Goal: Task Accomplishment & Management: Manage account settings

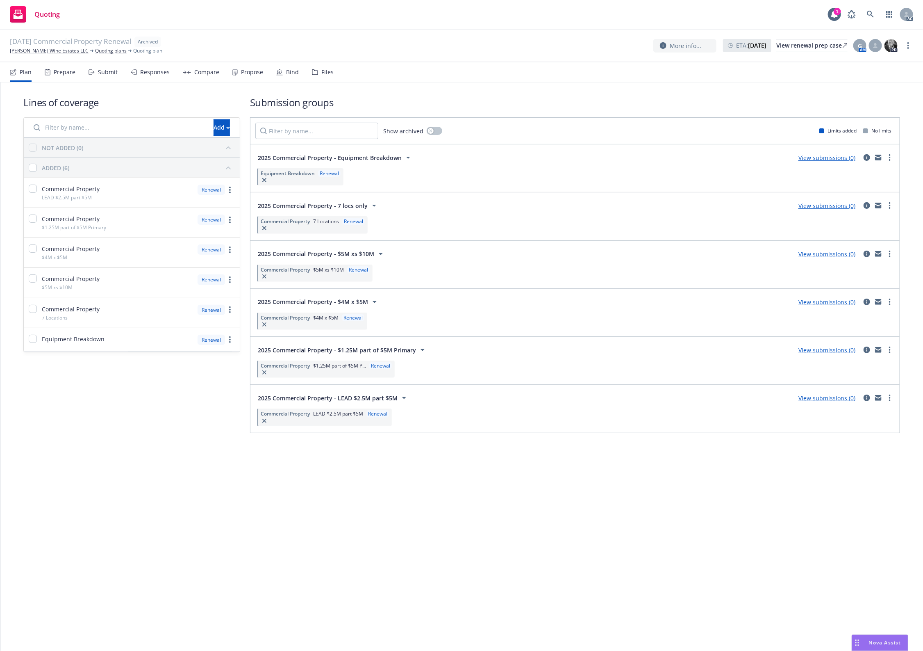
click at [556, 571] on div "Lines of coverage Add NOT ADDED (0) ADDED (6) Commercial Property LEAD $2.5M pa…" at bounding box center [461, 366] width 923 height 568
click at [494, 492] on div "Lines of coverage Add NOT ADDED (0) ADDED (6) Commercial Property LEAD $2.5M pa…" at bounding box center [461, 366] width 923 height 568
click at [321, 78] on div "Files" at bounding box center [323, 72] width 22 height 20
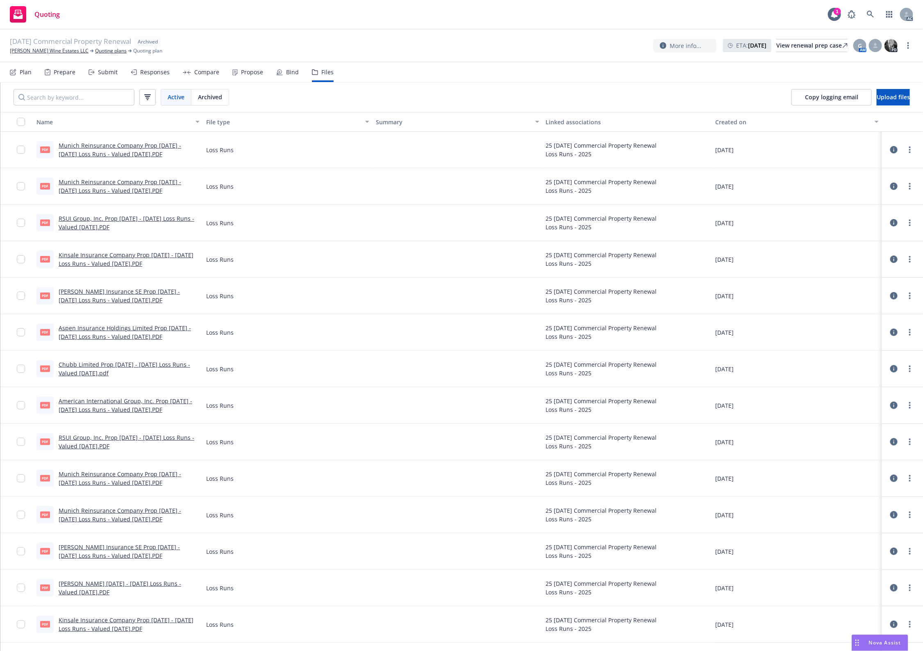
click at [890, 223] on icon at bounding box center [893, 222] width 7 height 7
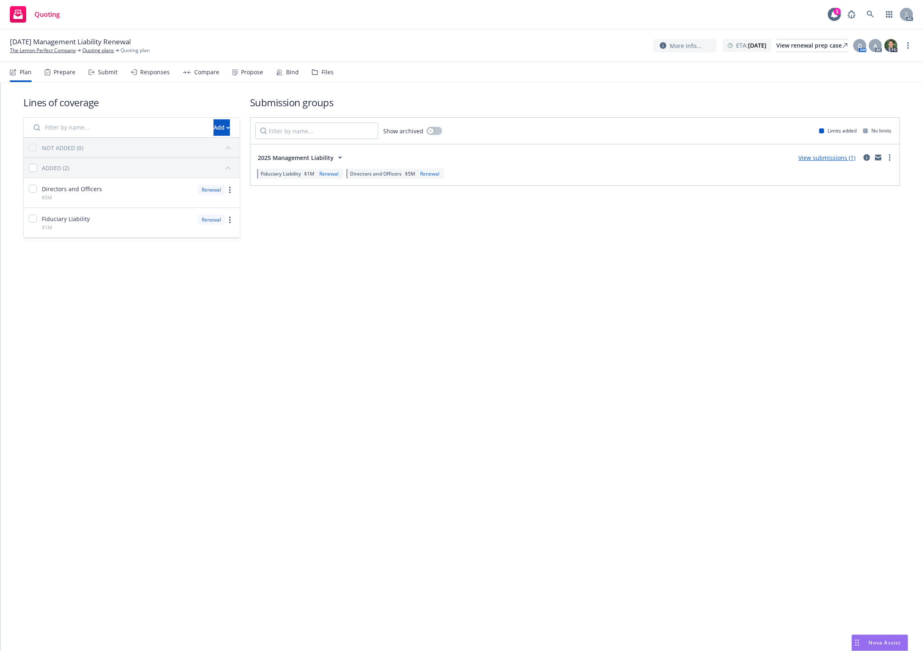
click at [474, 344] on div "Lines of coverage Add NOT ADDED (0) ADDED (2) Directors and Officers $5M Renewa…" at bounding box center [461, 366] width 923 height 568
click at [724, 369] on div "Lines of coverage Add NOT ADDED (0) ADDED (2) Directors and Officers $5M Renewa…" at bounding box center [461, 366] width 923 height 568
drag, startPoint x: 359, startPoint y: 244, endPoint x: 331, endPoint y: 64, distance: 182.1
click at [359, 238] on div "Lines of coverage Add NOT ADDED (0) ADDED (2) Directors and Officers $5M Renewa…" at bounding box center [461, 166] width 877 height 169
click at [325, 64] on div "Files" at bounding box center [323, 72] width 22 height 20
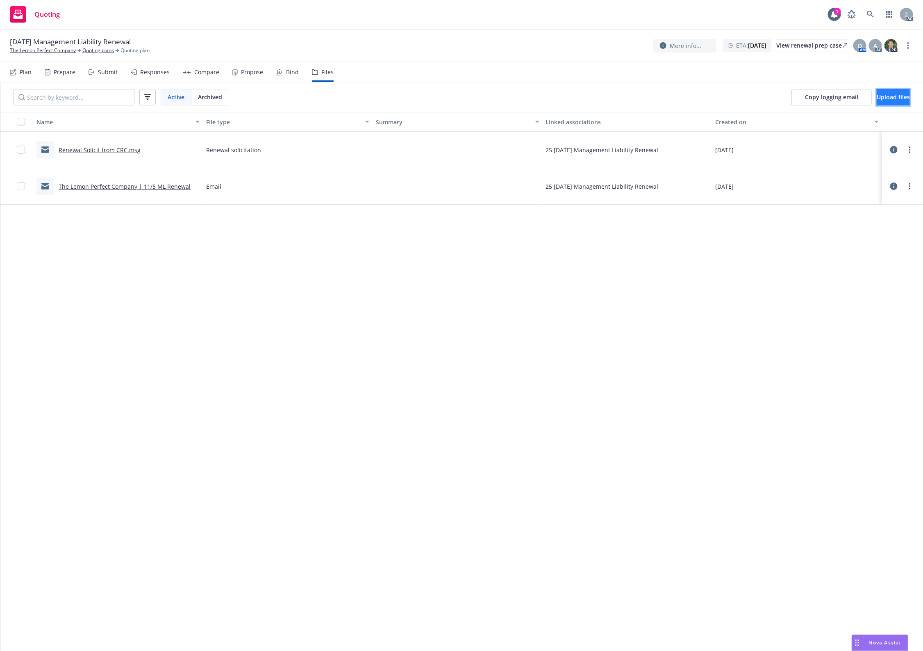
click at [877, 96] on span "Upload files" at bounding box center [893, 97] width 33 height 8
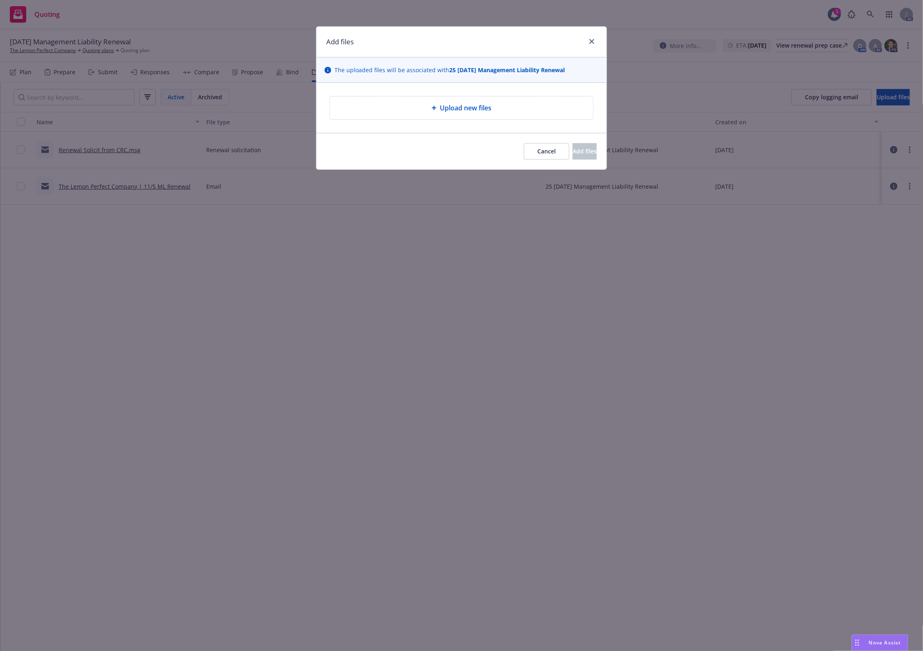
click at [449, 99] on div "Upload new files" at bounding box center [461, 107] width 263 height 23
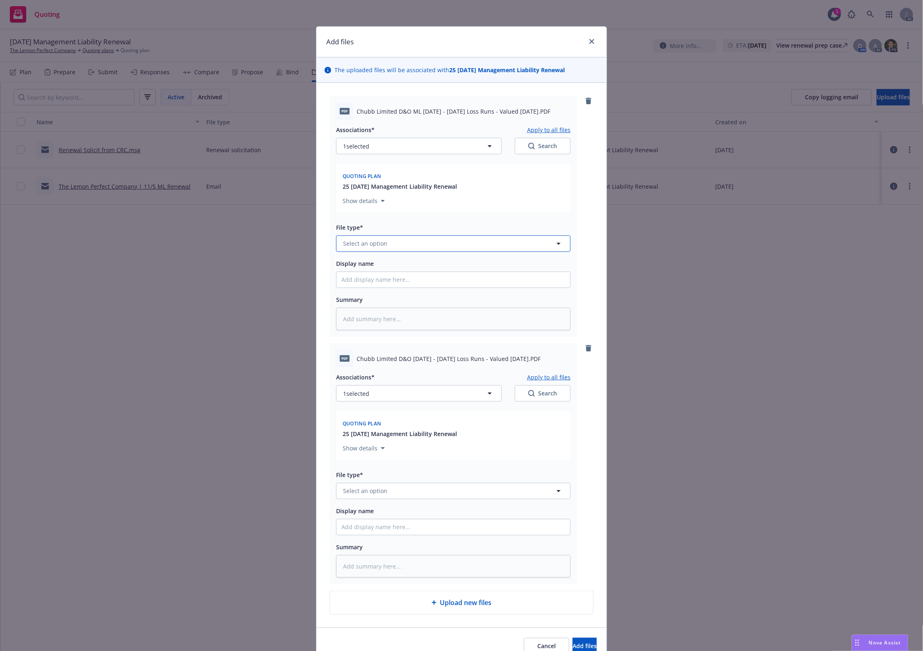
click at [405, 248] on button "Select an option" at bounding box center [453, 243] width 235 height 16
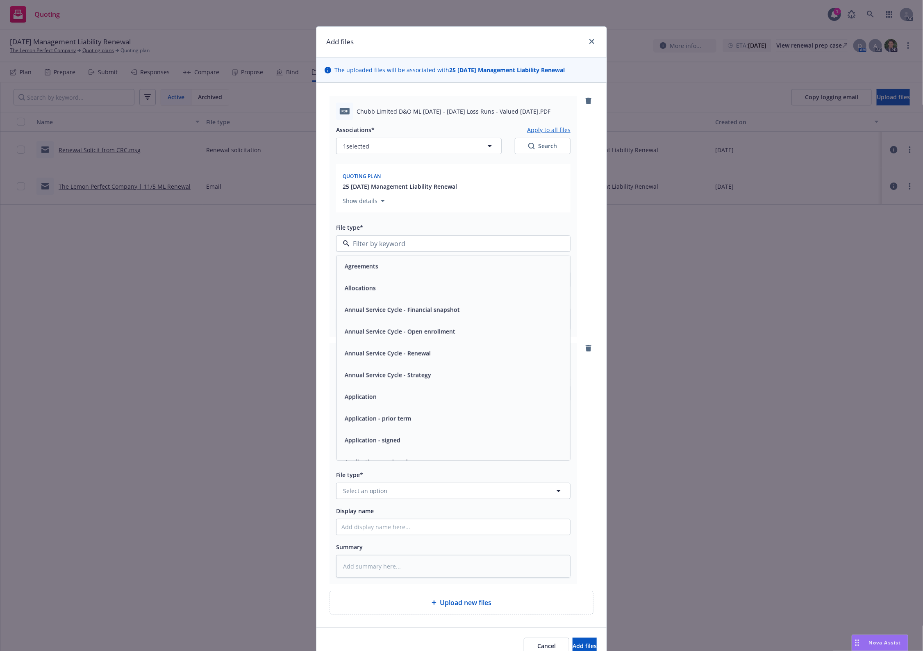
type input "`"
type textarea "x"
paste input "Loss Runs"
type input "Loss Runs"
click at [360, 257] on div "Loss Runs" at bounding box center [454, 266] width 234 height 22
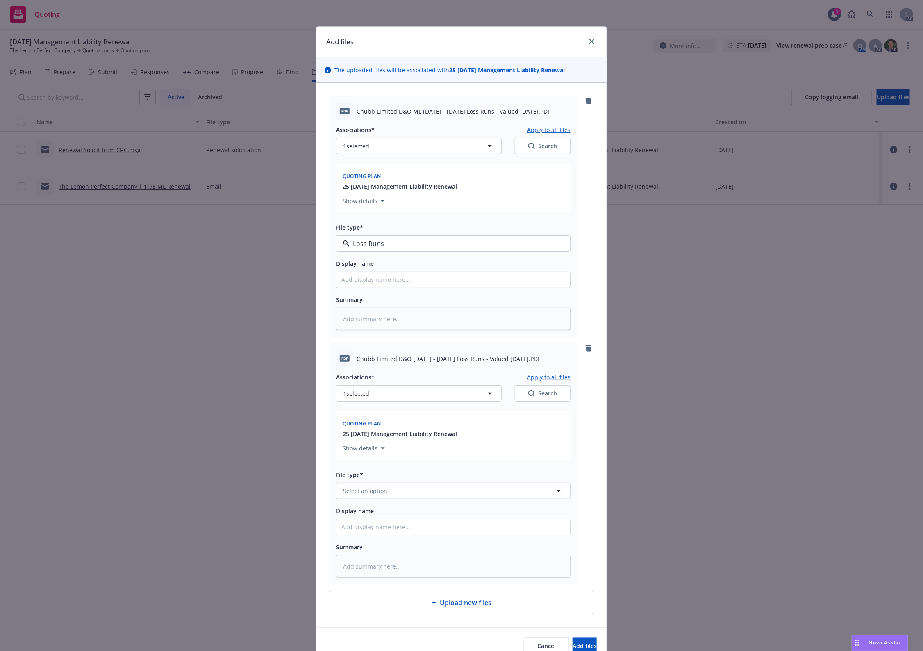
type textarea "x"
click at [373, 484] on button "Select an option" at bounding box center [453, 491] width 235 height 16
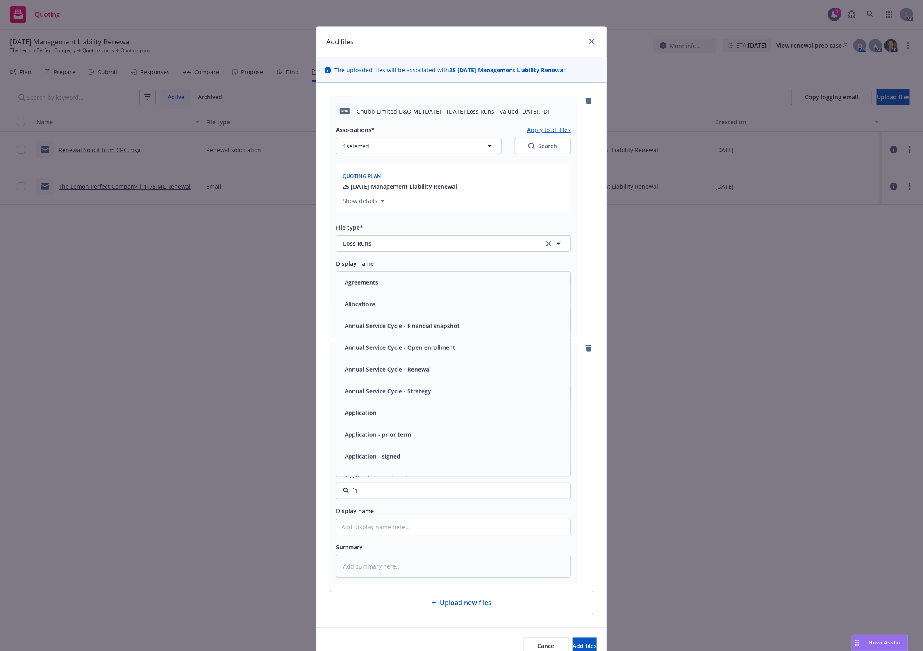
paste input "Loss Runs"
type input "Loss Runs"
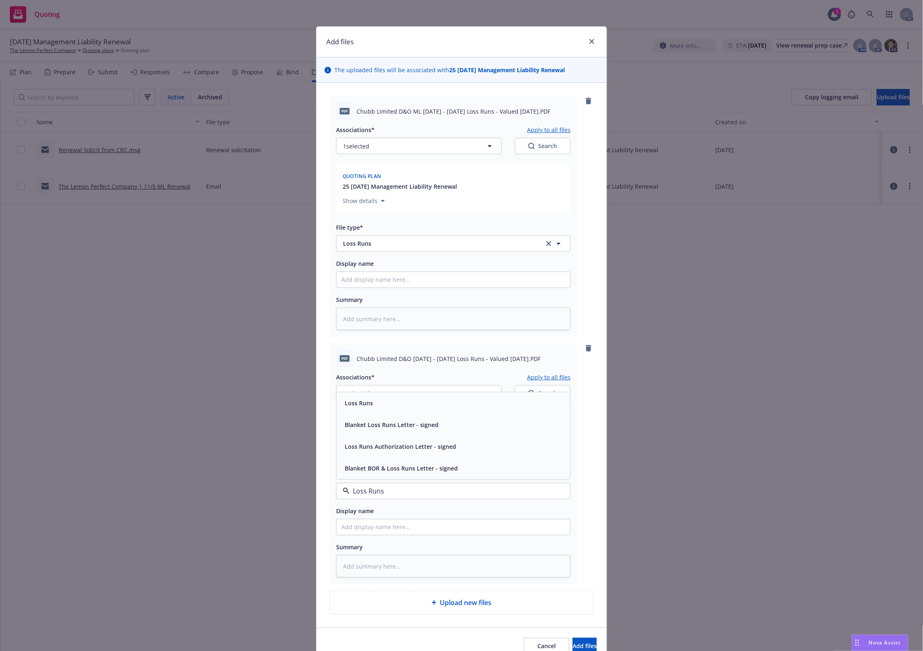
click at [382, 404] on div "Loss Runs" at bounding box center [454, 403] width 224 height 12
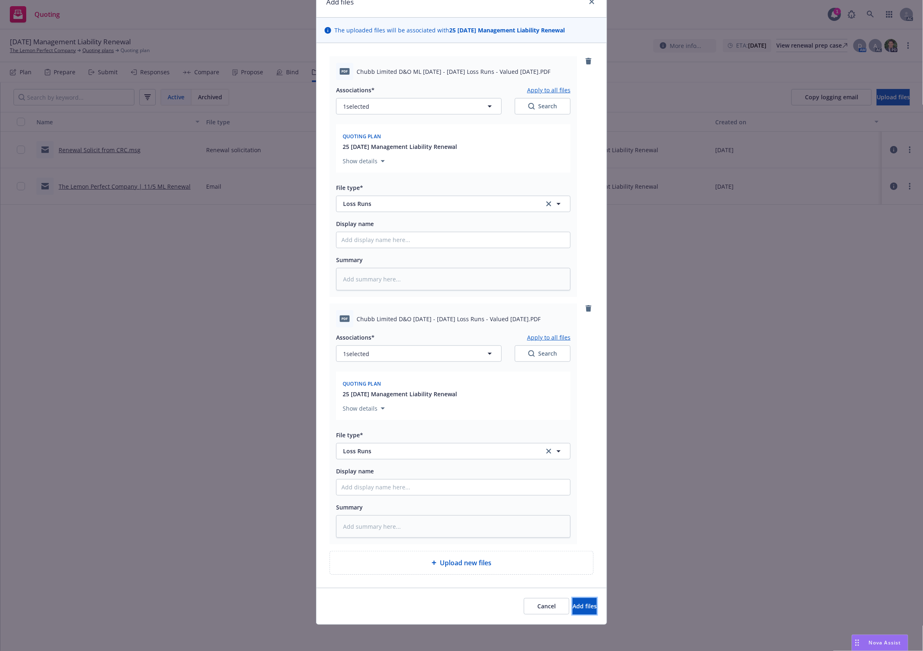
drag, startPoint x: 579, startPoint y: 608, endPoint x: 472, endPoint y: 396, distance: 237.6
click at [472, 396] on div "Add files The uploaded files will be associated with 25 [DATE] Management Liabi…" at bounding box center [461, 305] width 291 height 638
click at [471, 344] on div "Associations* Apply to all files 1 selected Search" at bounding box center [453, 347] width 235 height 30
click at [459, 361] on button "1 selected" at bounding box center [419, 353] width 166 height 16
type textarea "x"
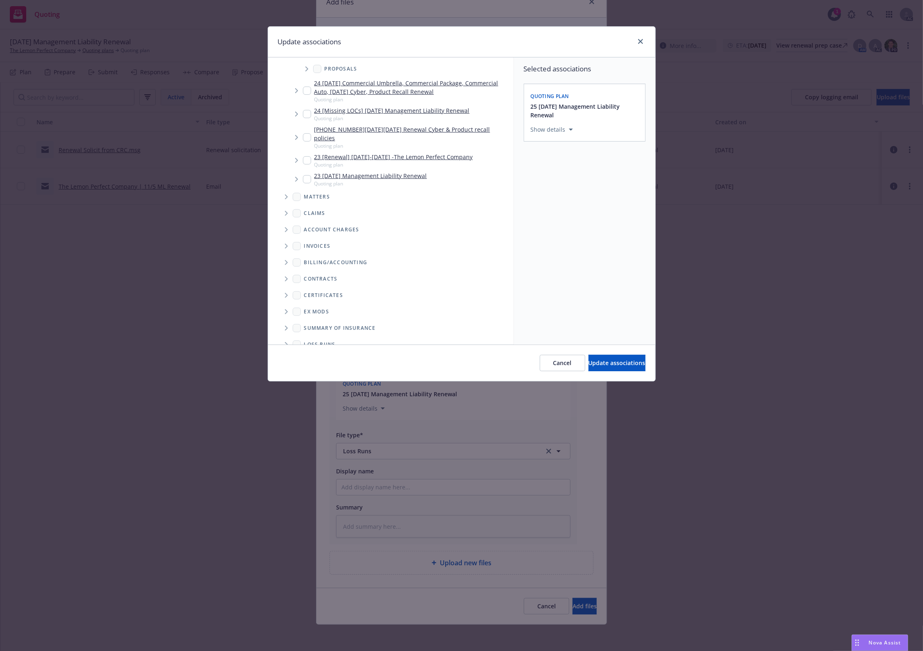
scroll to position [134, 0]
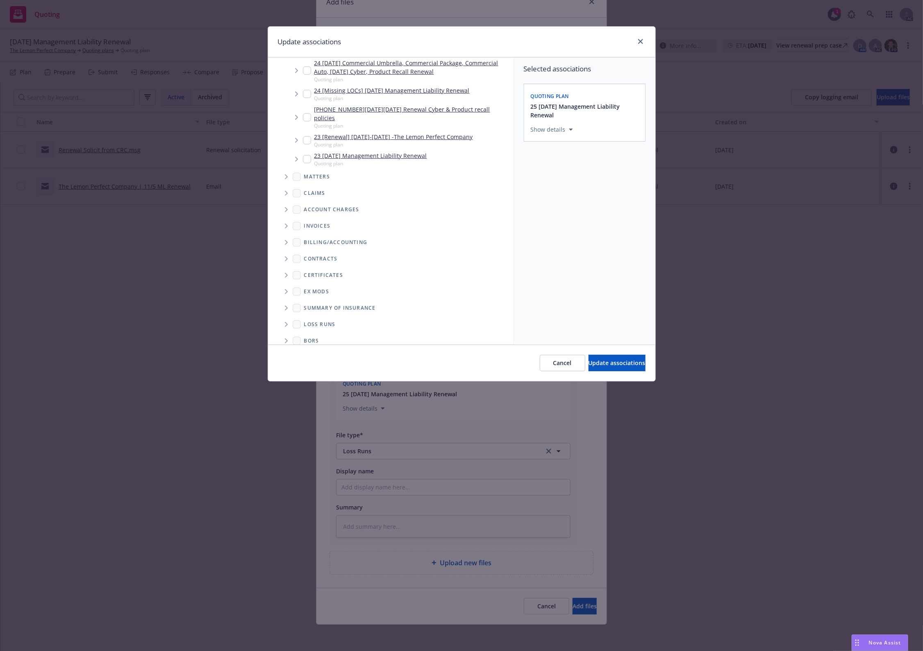
click at [289, 318] on span "Folder Tree Example" at bounding box center [286, 324] width 13 height 13
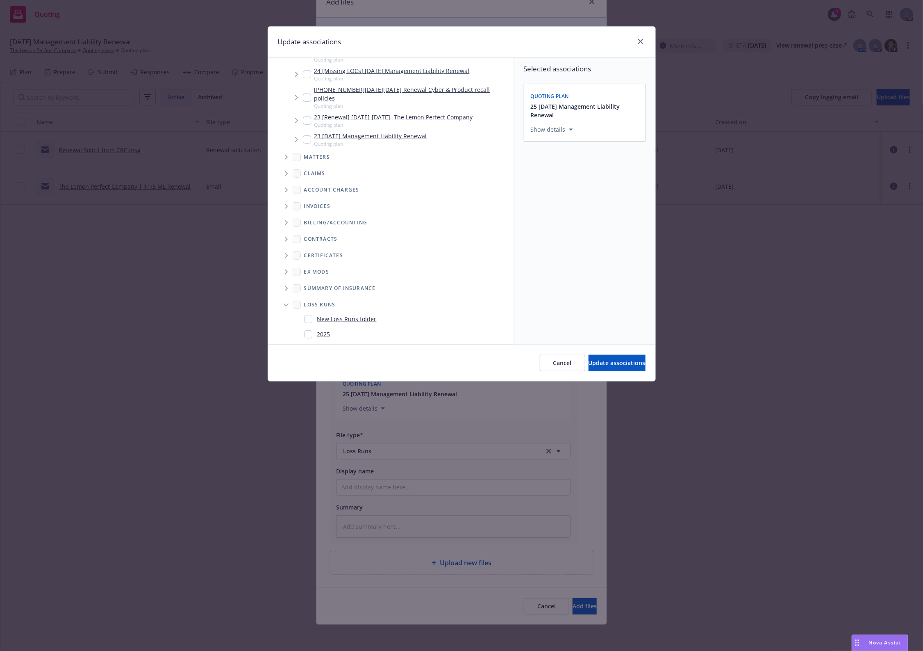
scroll to position [164, 0]
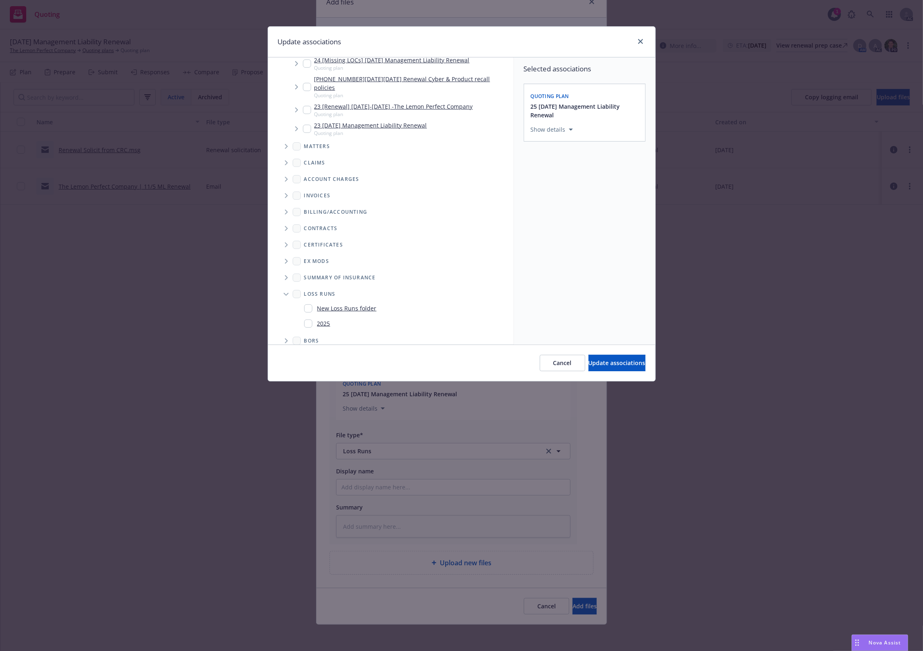
click at [326, 319] on link "2025" at bounding box center [323, 323] width 13 height 9
checkbox input "true"
click at [617, 359] on span "Update associations" at bounding box center [617, 363] width 57 height 8
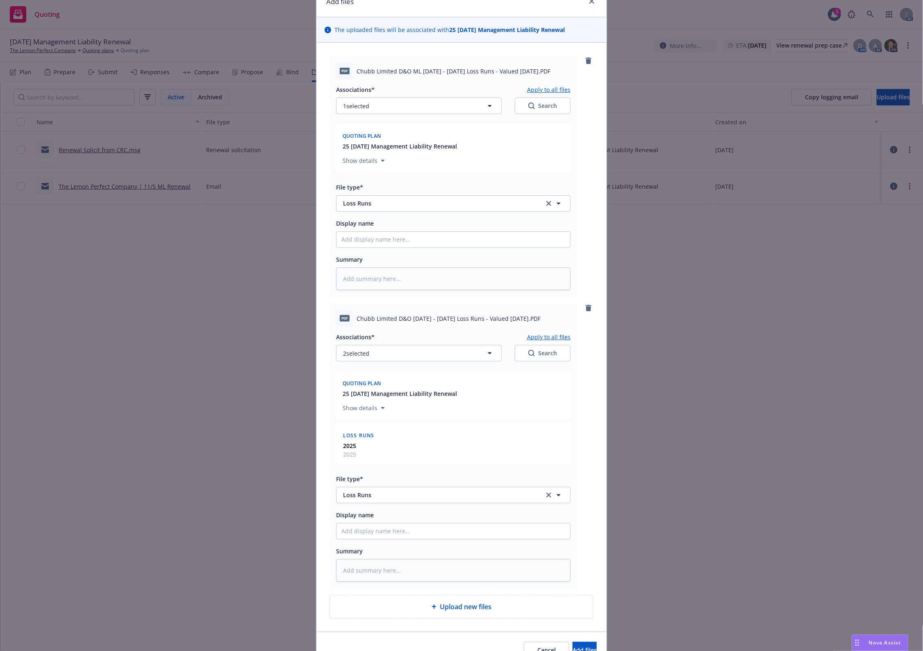
click at [563, 339] on button "Apply to all files" at bounding box center [548, 337] width 43 height 10
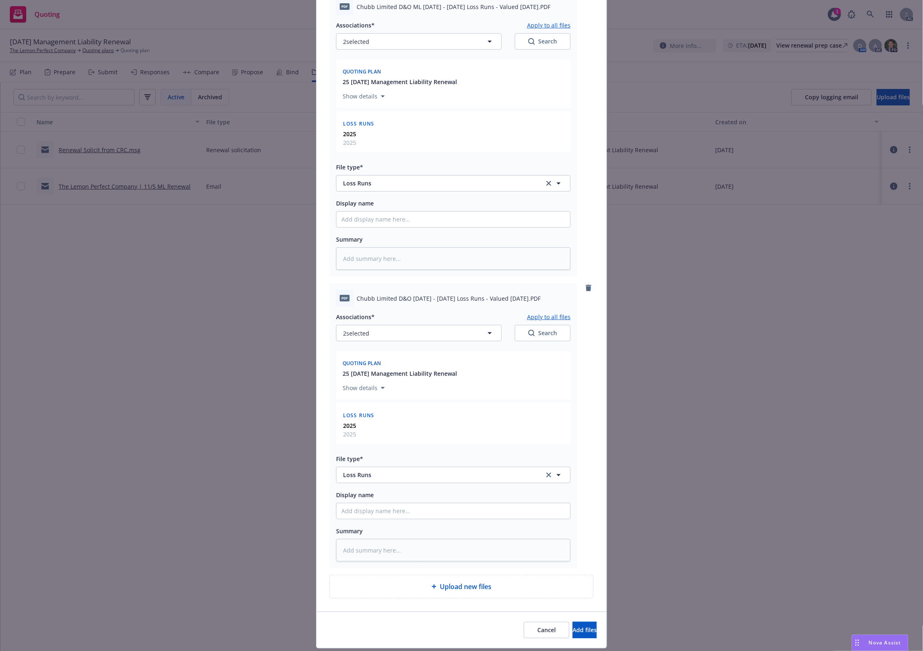
scroll to position [130, 0]
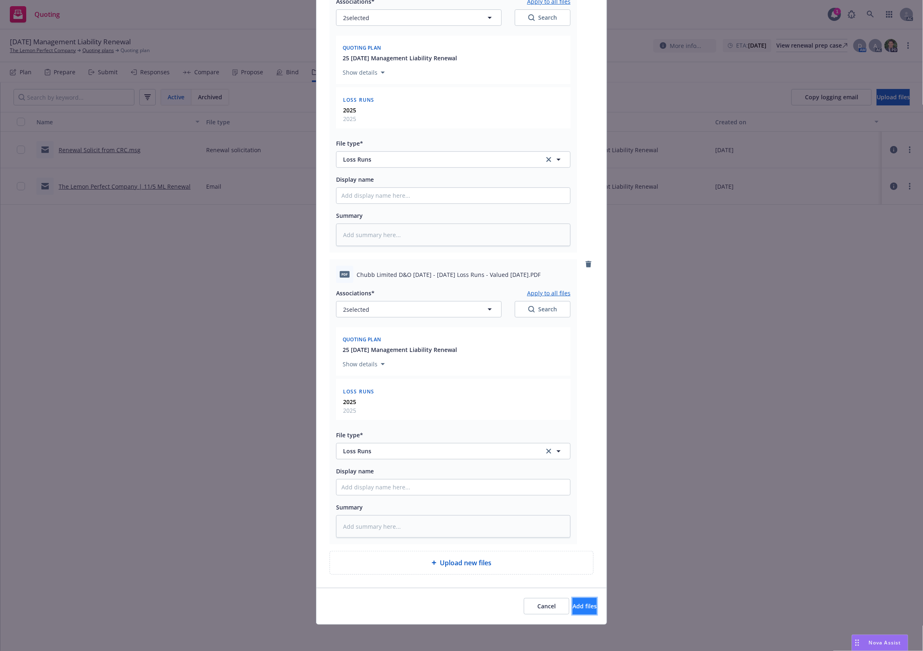
click at [573, 600] on button "Add files" at bounding box center [585, 606] width 24 height 16
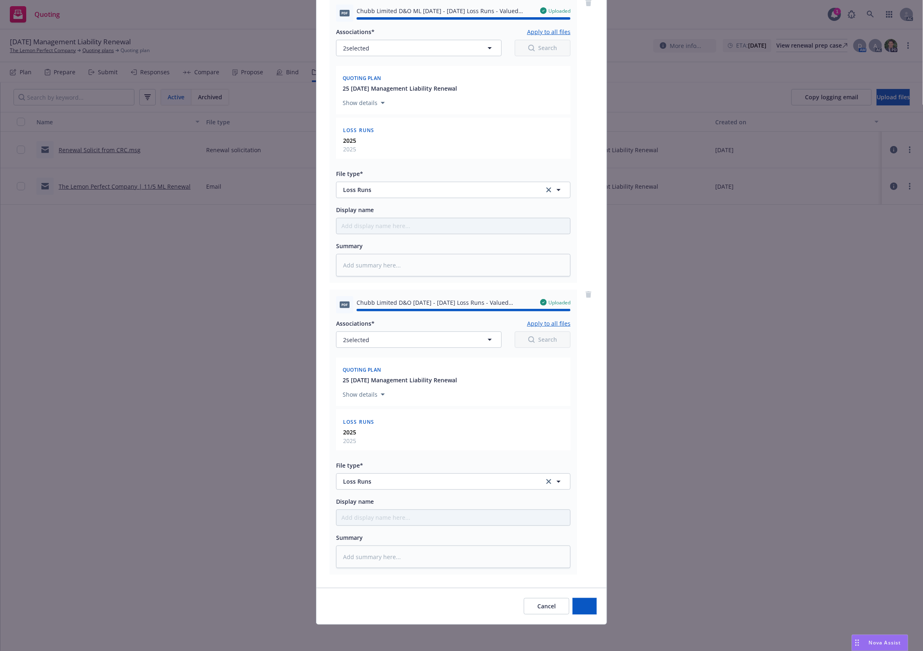
type textarea "x"
